Goal: Obtain resource: Obtain resource

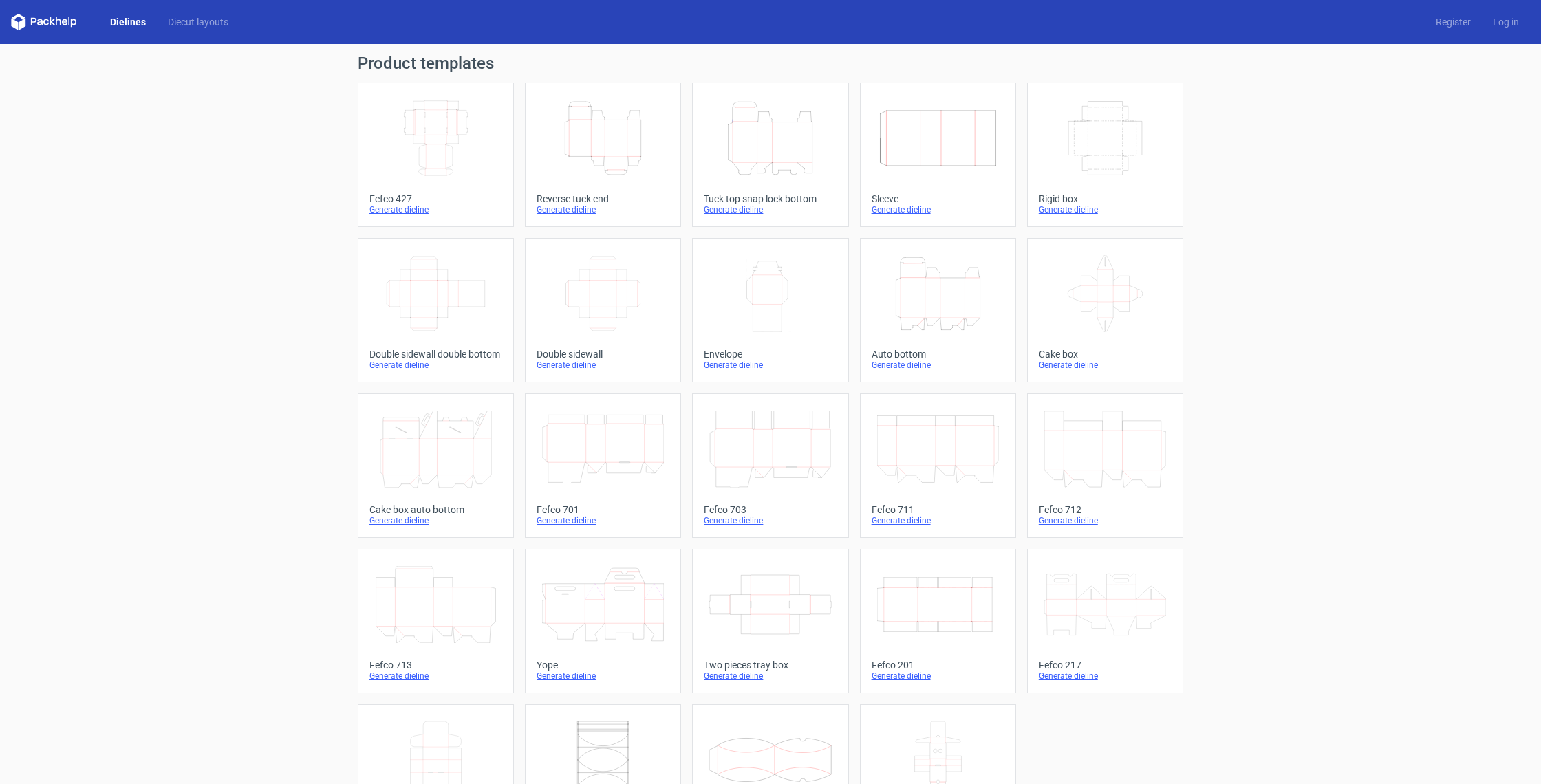
click at [461, 145] on icon "Width Depth Height" at bounding box center [436, 138] width 122 height 77
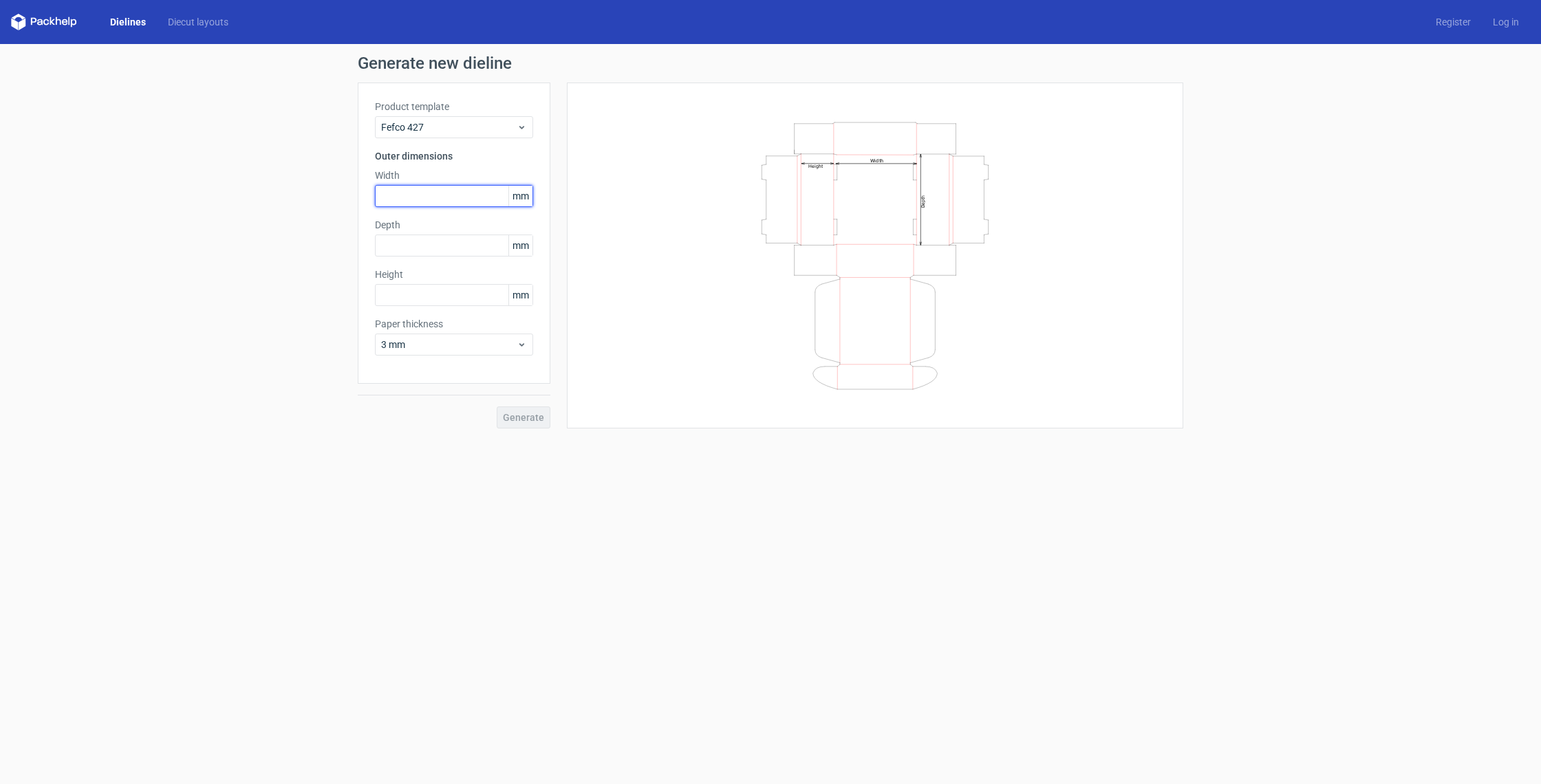
click at [438, 195] on input "text" at bounding box center [453, 196] width 158 height 22
type input "320"
type input "50"
click at [455, 348] on span "3 mm" at bounding box center [448, 344] width 135 height 14
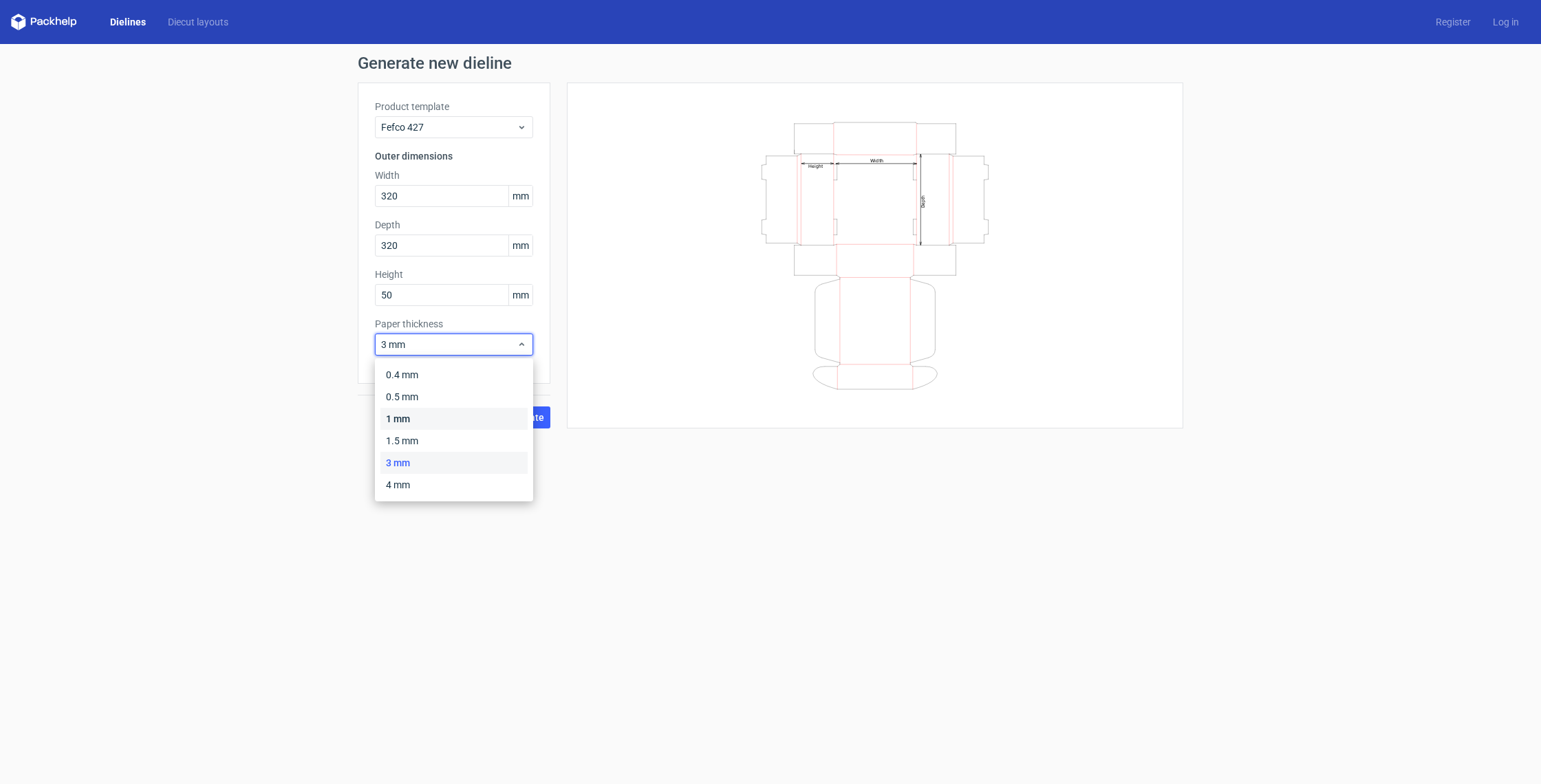
click at [423, 418] on div "1 mm" at bounding box center [453, 419] width 148 height 22
click at [526, 419] on span "Generate" at bounding box center [523, 417] width 41 height 9
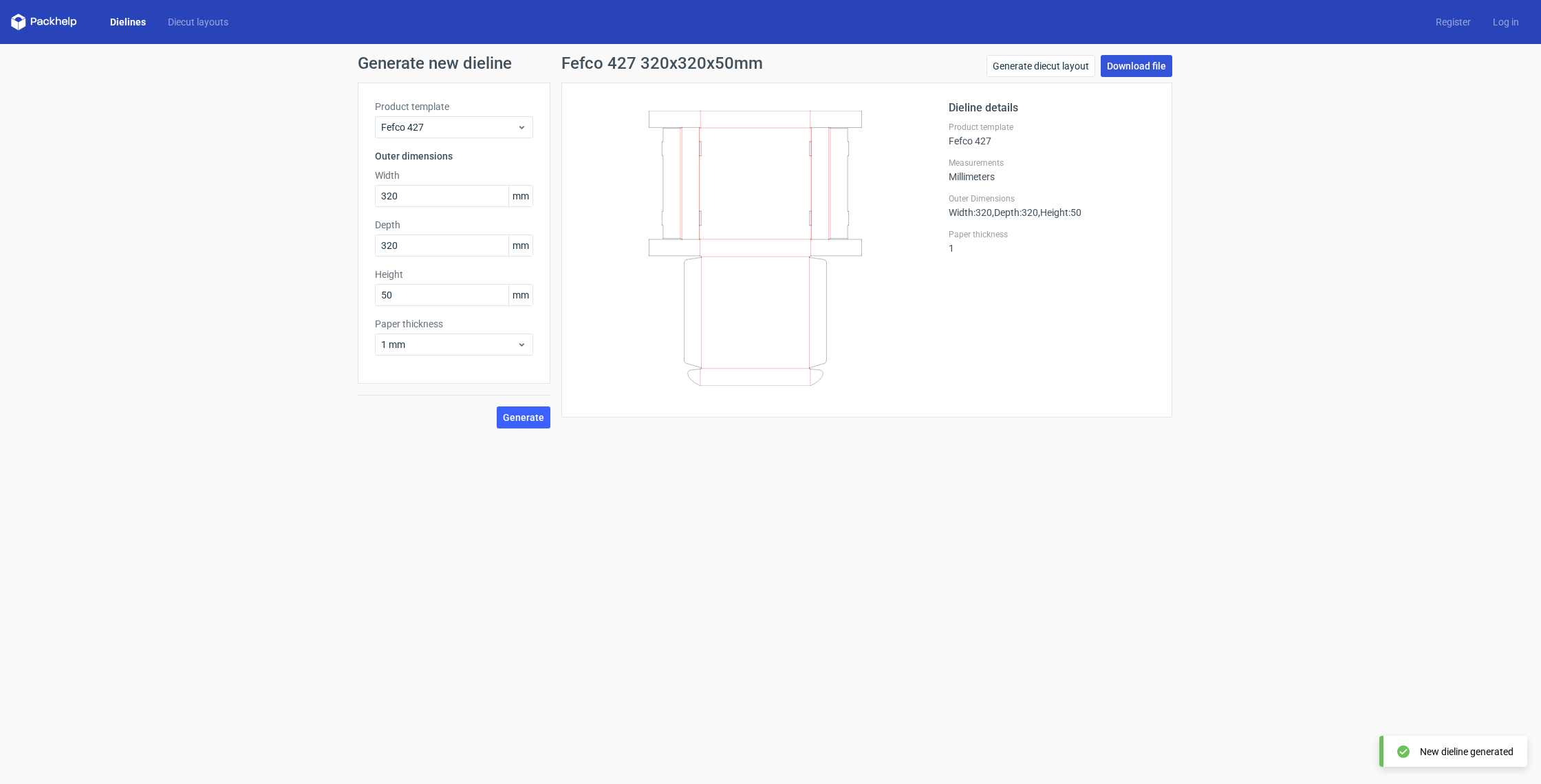
click at [1139, 62] on link "Download file" at bounding box center [1136, 66] width 72 height 22
